Goal: Information Seeking & Learning: Learn about a topic

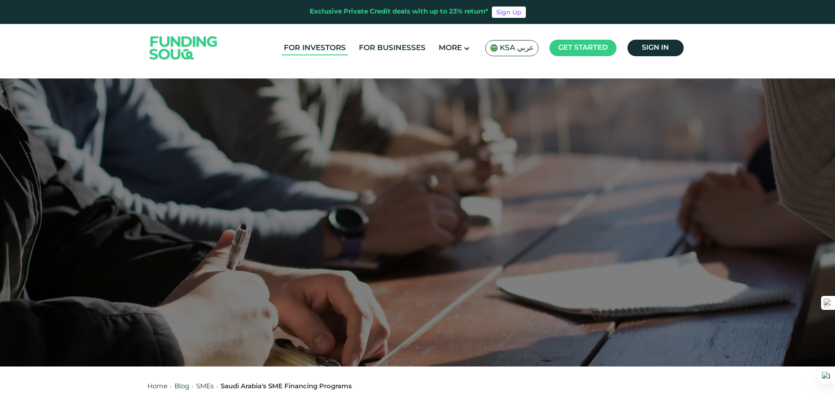
click at [323, 51] on link "For Investors" at bounding box center [315, 48] width 66 height 14
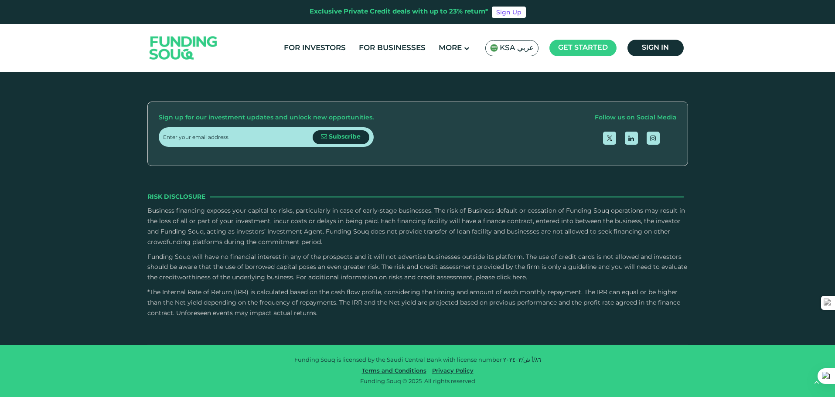
scroll to position [1657, 0]
radio input "true"
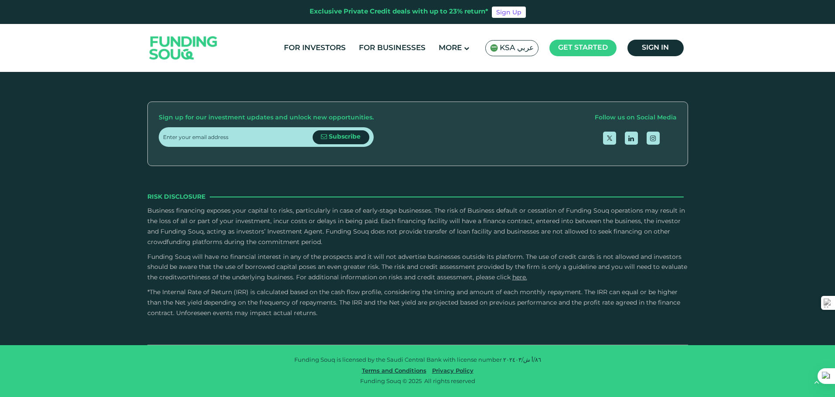
click at [315, 46] on link "For Investors" at bounding box center [315, 48] width 66 height 14
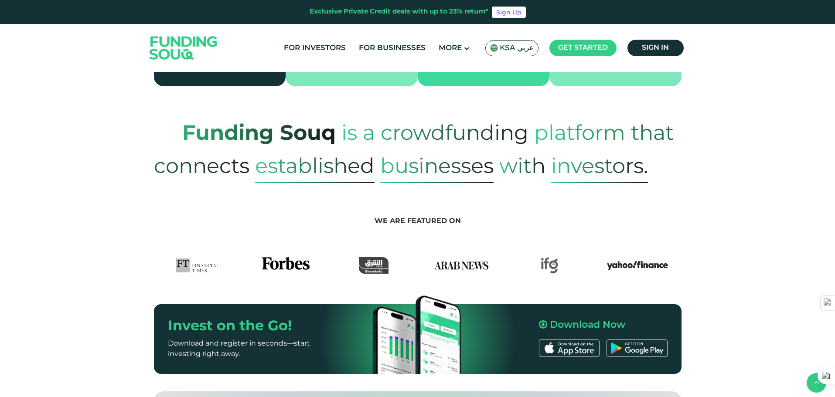
scroll to position [349, 0]
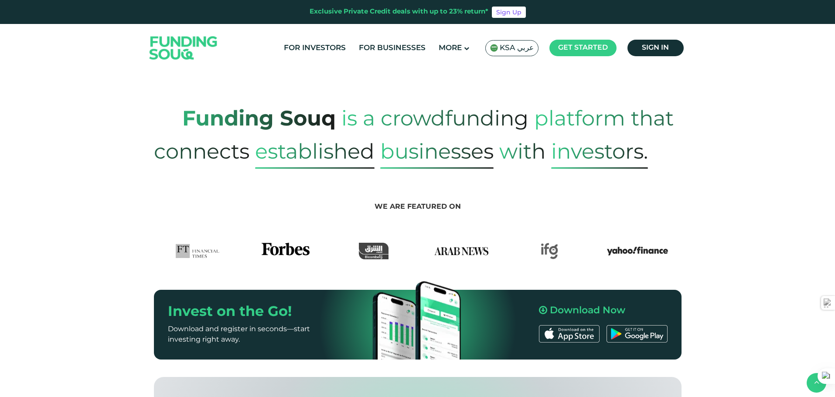
click at [551, 243] on img at bounding box center [549, 251] width 17 height 17
